Goal: Information Seeking & Learning: Learn about a topic

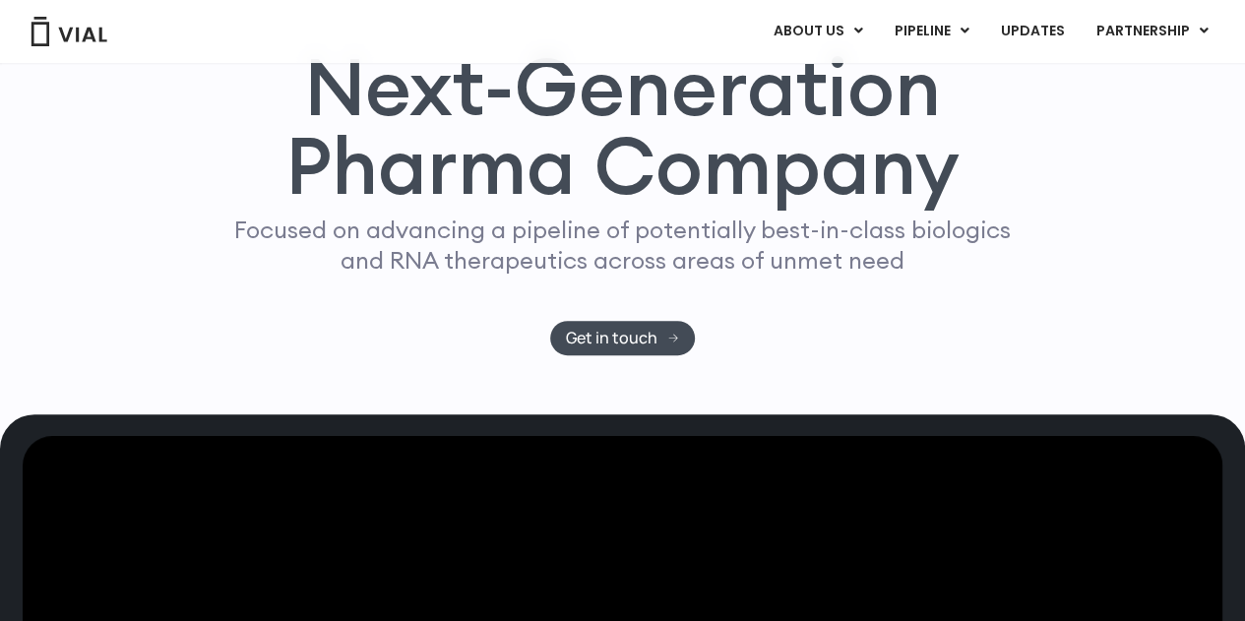
scroll to position [197, 0]
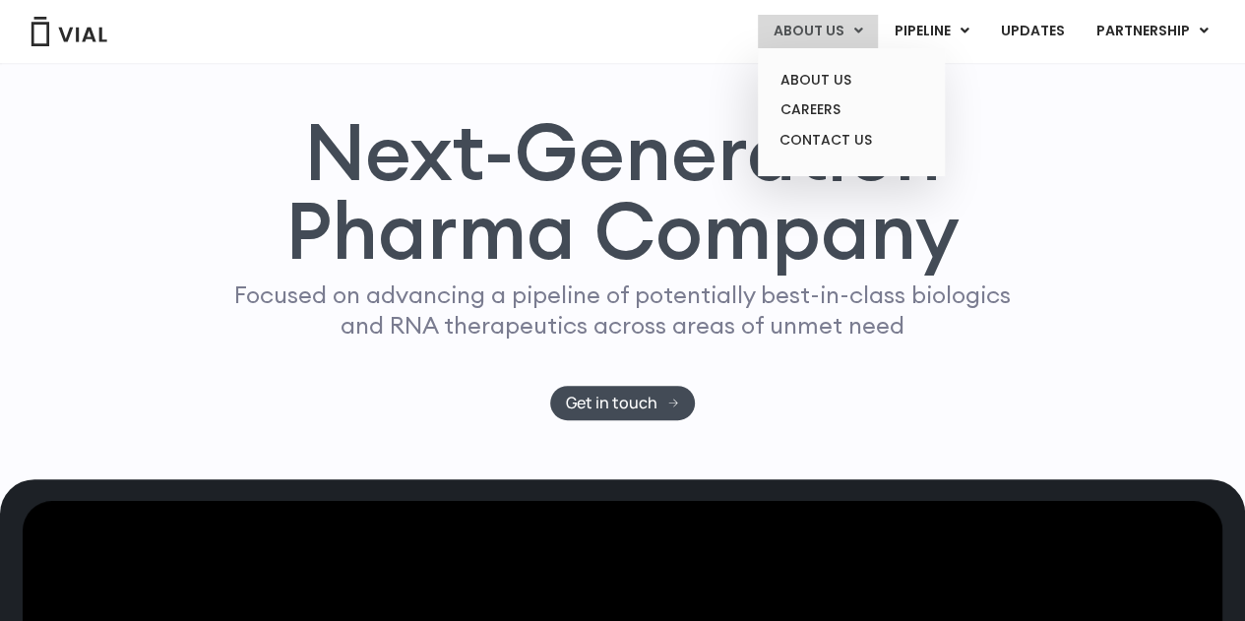
click at [795, 31] on link "ABOUT US" at bounding box center [818, 31] width 120 height 33
click at [821, 74] on link "ABOUT US" at bounding box center [850, 80] width 172 height 31
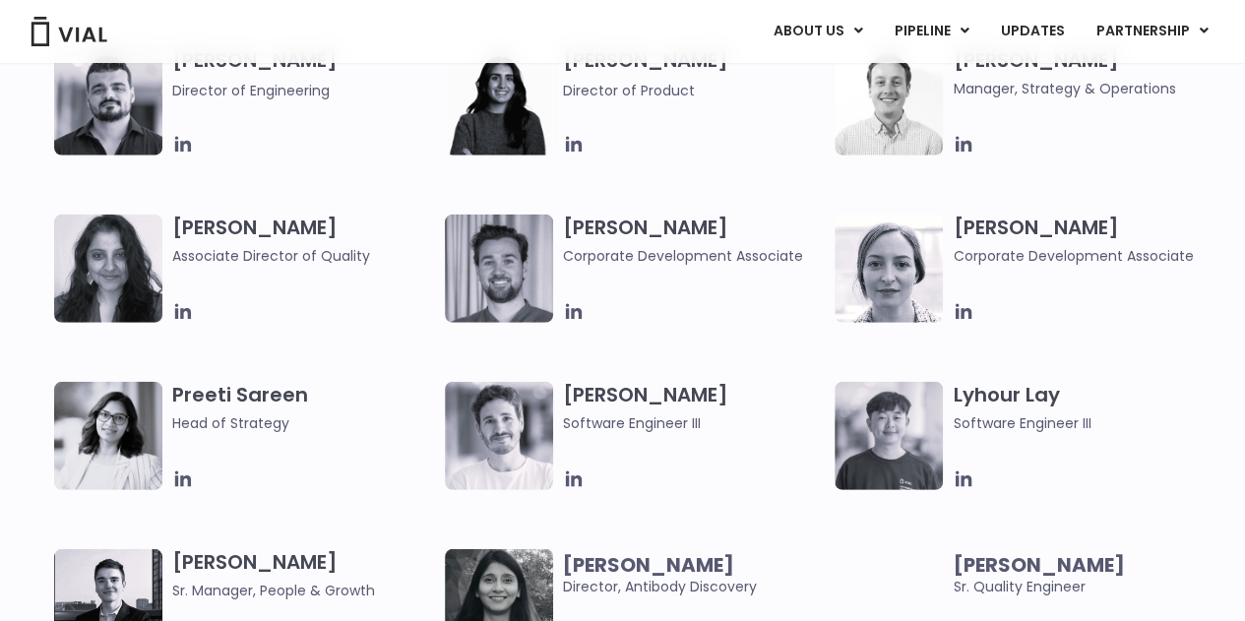
scroll to position [2656, 0]
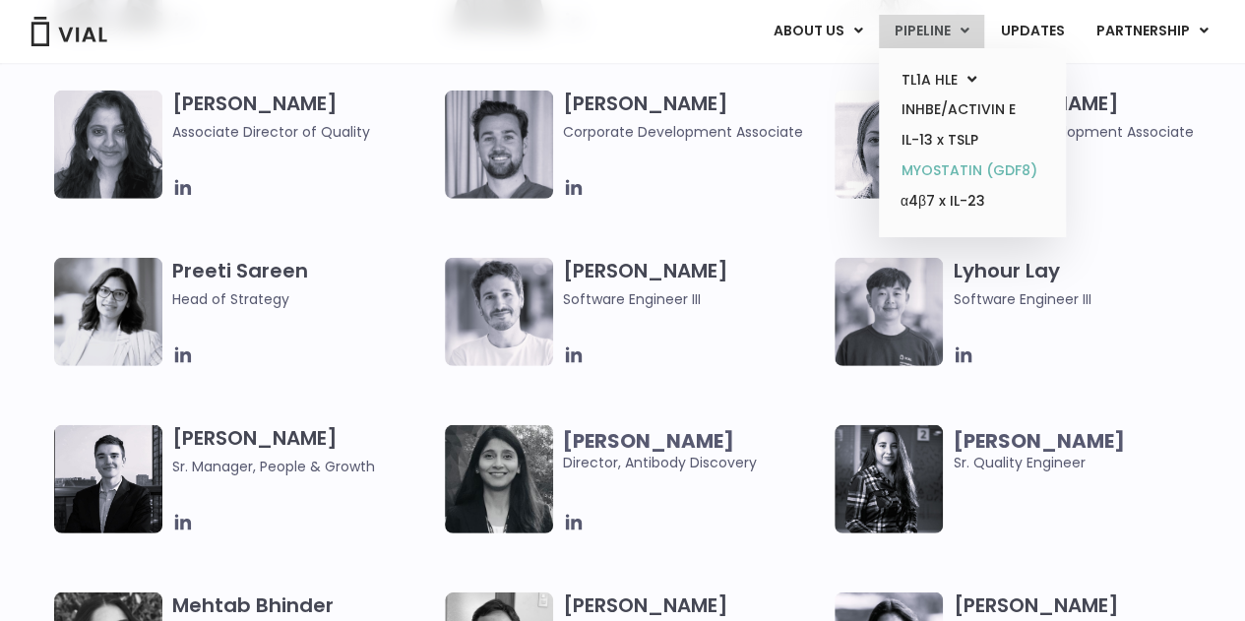
click at [945, 172] on link "MYOSTATIN (GDF8)" at bounding box center [971, 170] width 172 height 31
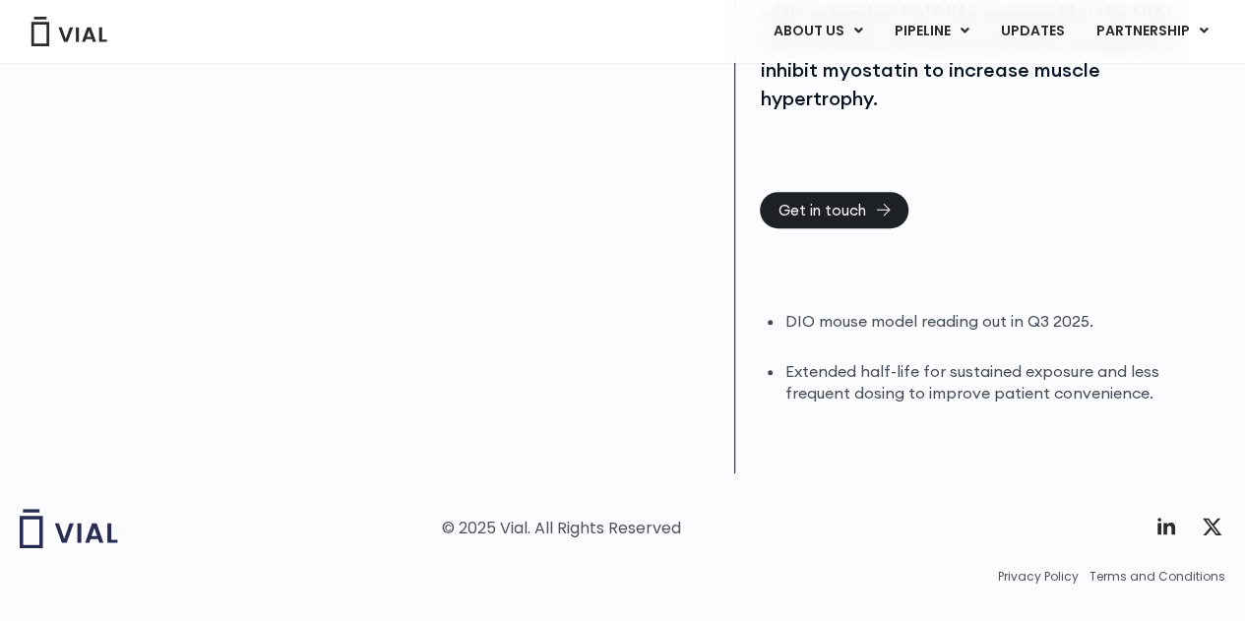
scroll to position [527, 0]
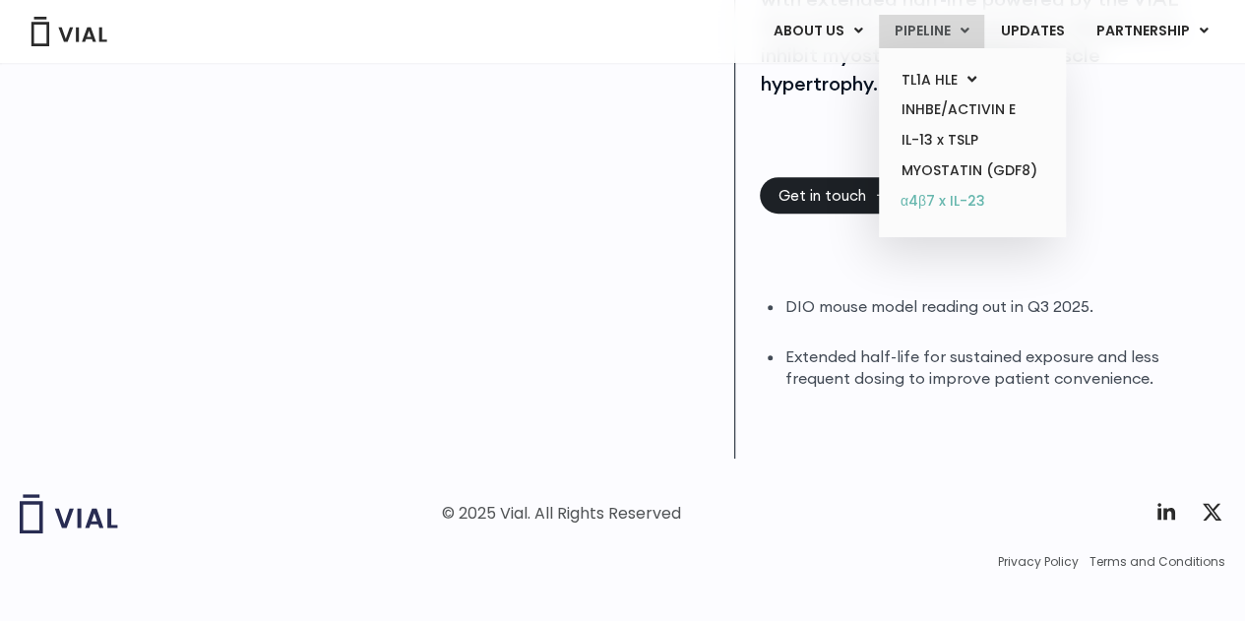
click at [958, 192] on link "α4β7 x IL-23" at bounding box center [971, 201] width 172 height 31
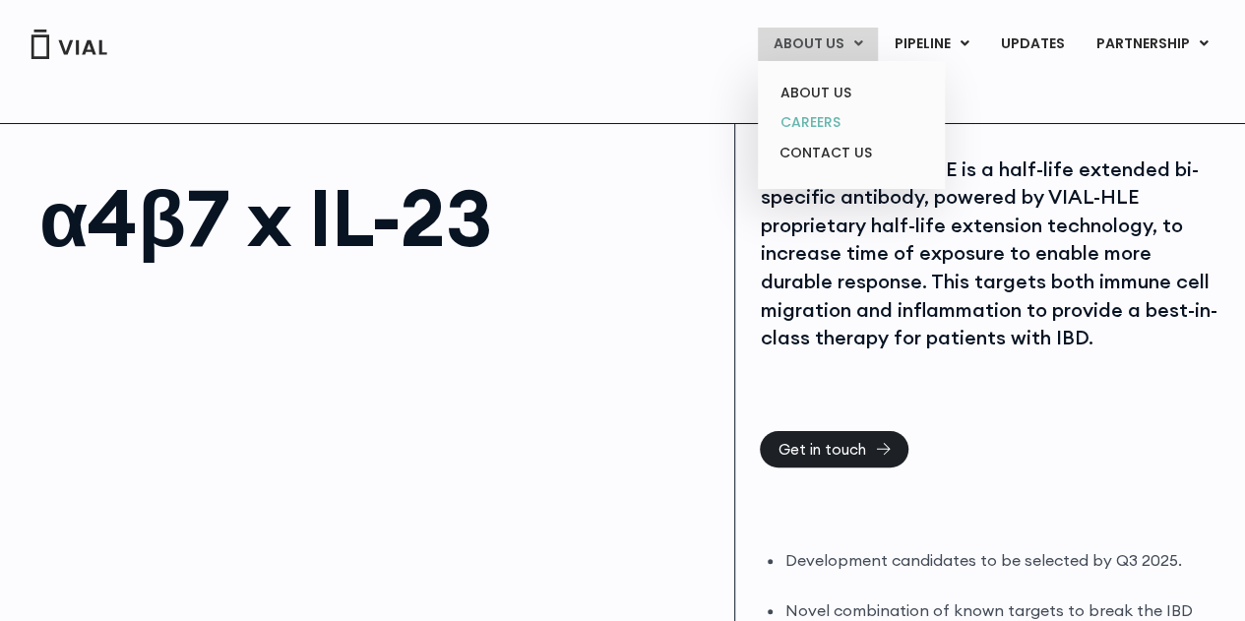
click at [850, 117] on link "CAREERS" at bounding box center [850, 122] width 172 height 31
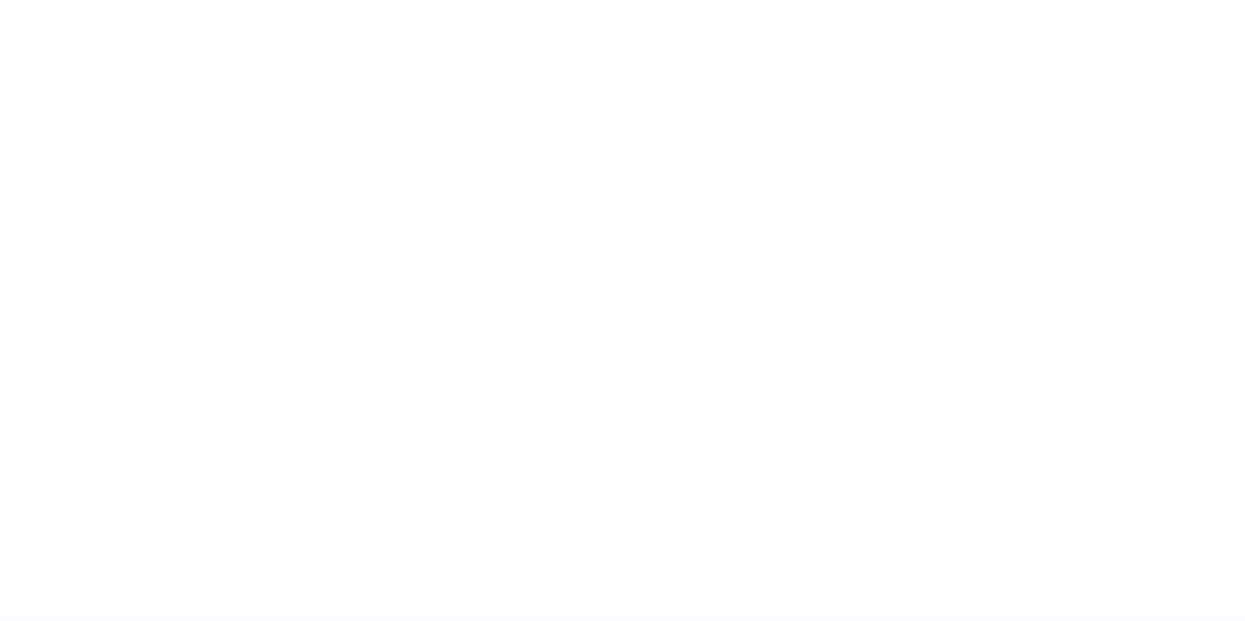
scroll to position [3148, 0]
